Goal: Task Accomplishment & Management: Complete application form

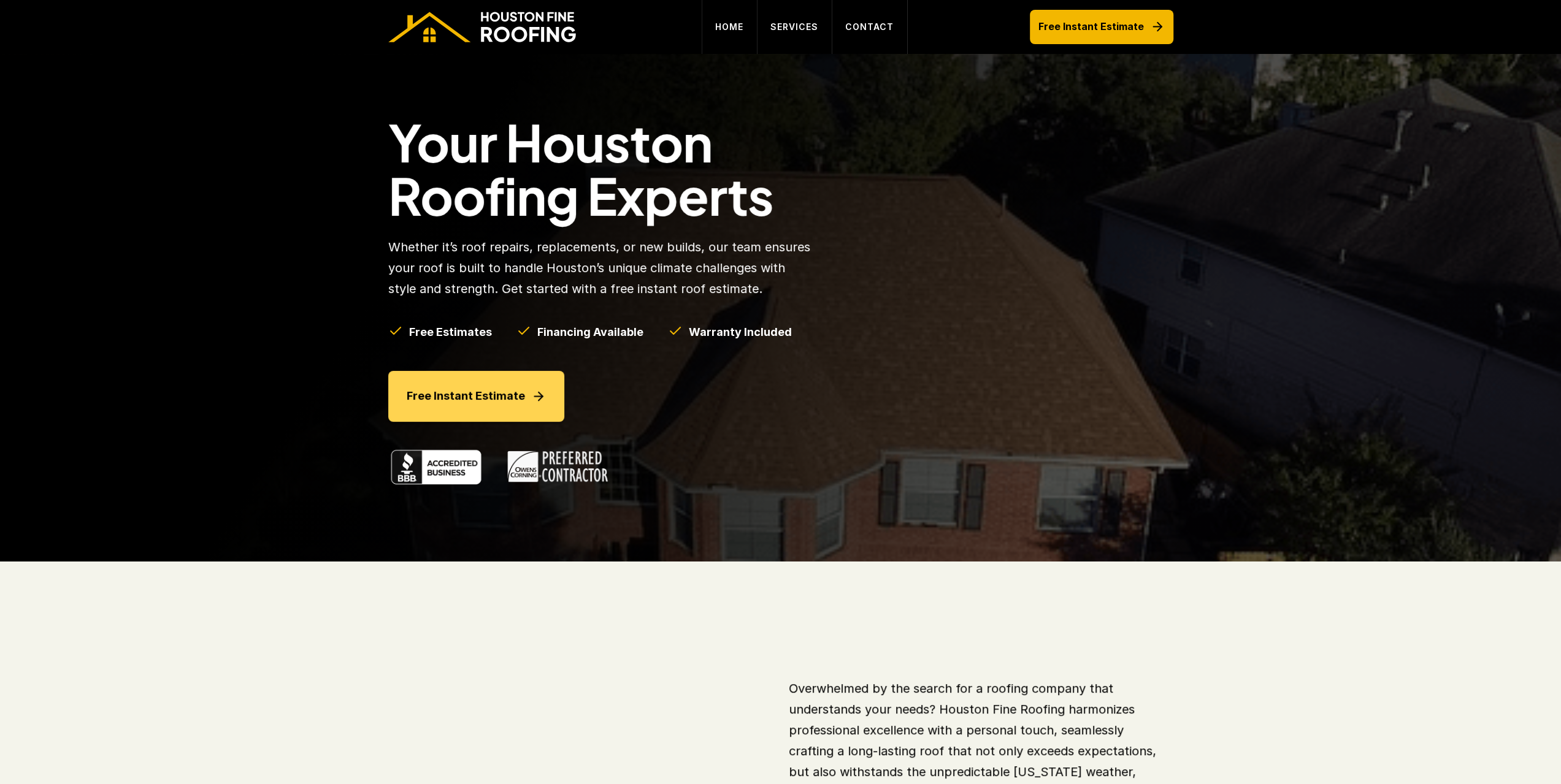
click at [429, 401] on p "Free Instant Estimate" at bounding box center [465, 396] width 119 height 19
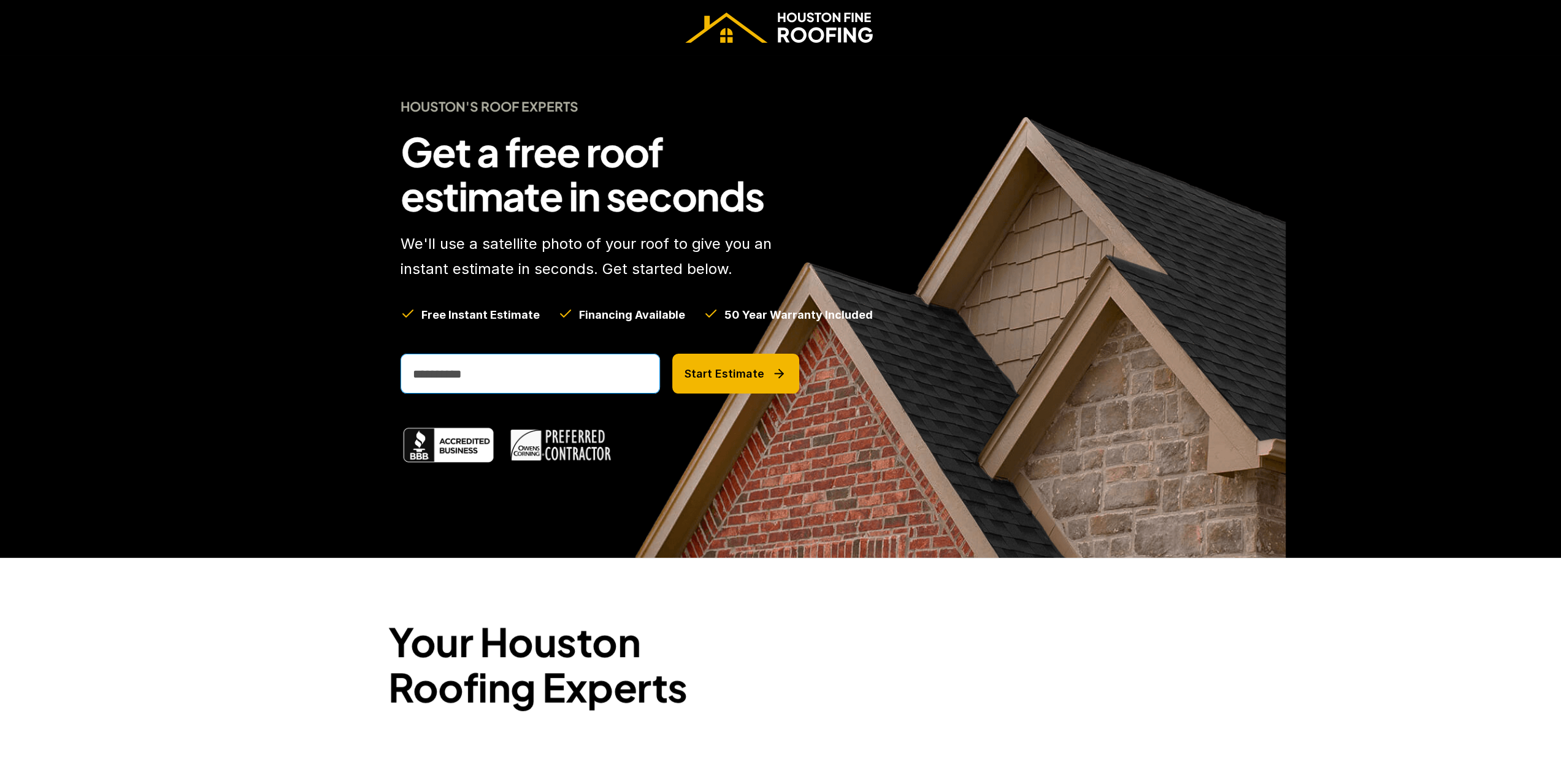
click at [565, 362] on input "email" at bounding box center [530, 373] width 259 height 40
click at [559, 370] on input "email" at bounding box center [530, 373] width 259 height 40
type input "**********"
click at [724, 380] on p "Start Estimate" at bounding box center [724, 374] width 80 height 14
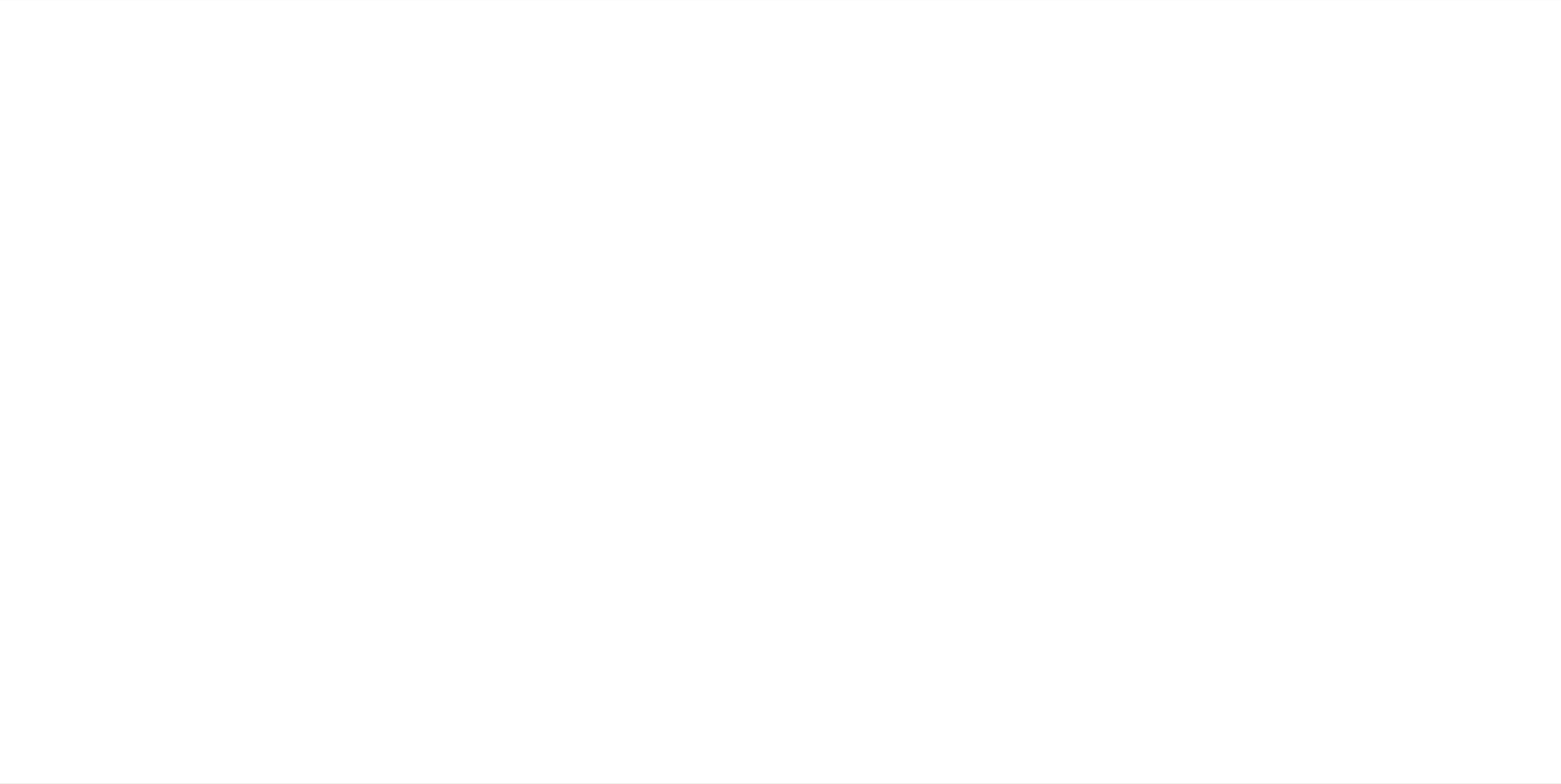
scroll to position [117, 0]
